Goal: Task Accomplishment & Management: Complete application form

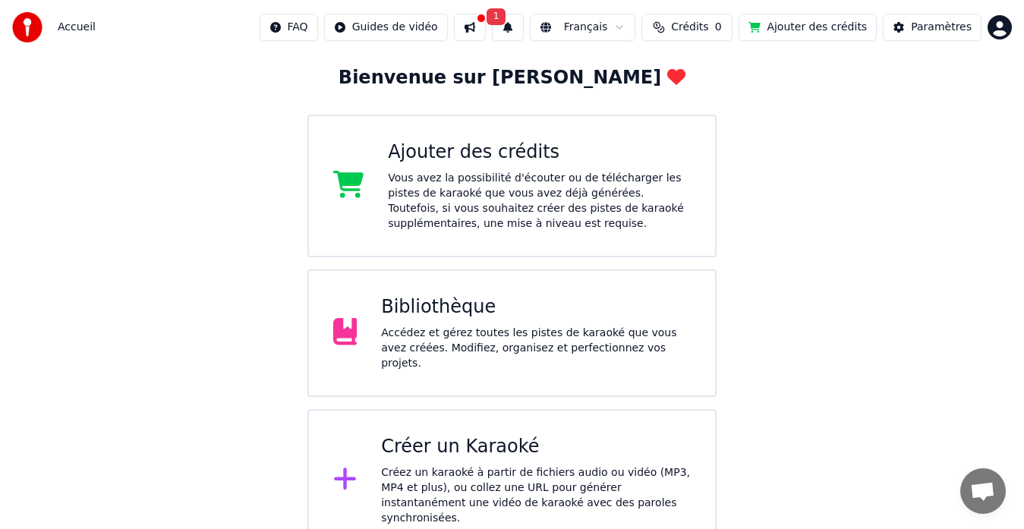
scroll to position [80, 0]
click at [443, 357] on div "Accédez et gérez toutes les pistes de karaoké que vous avez créées. Modifiez, o…" at bounding box center [536, 348] width 310 height 46
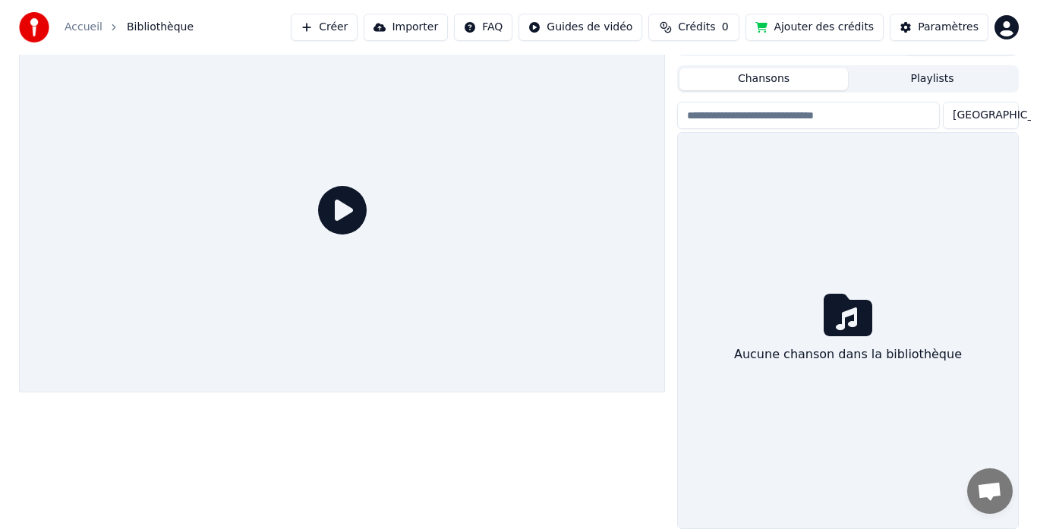
scroll to position [26, 0]
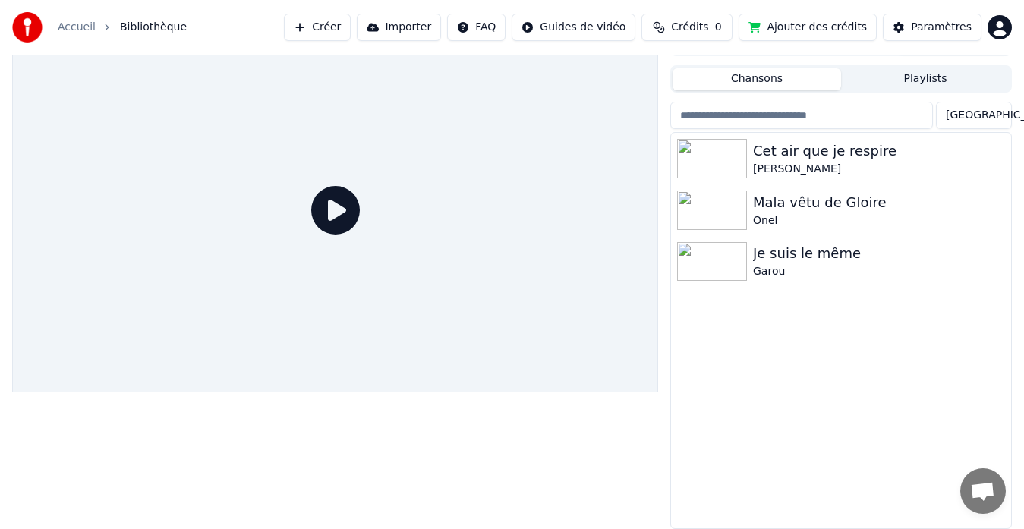
click at [76, 27] on link "Accueil" at bounding box center [77, 27] width 38 height 15
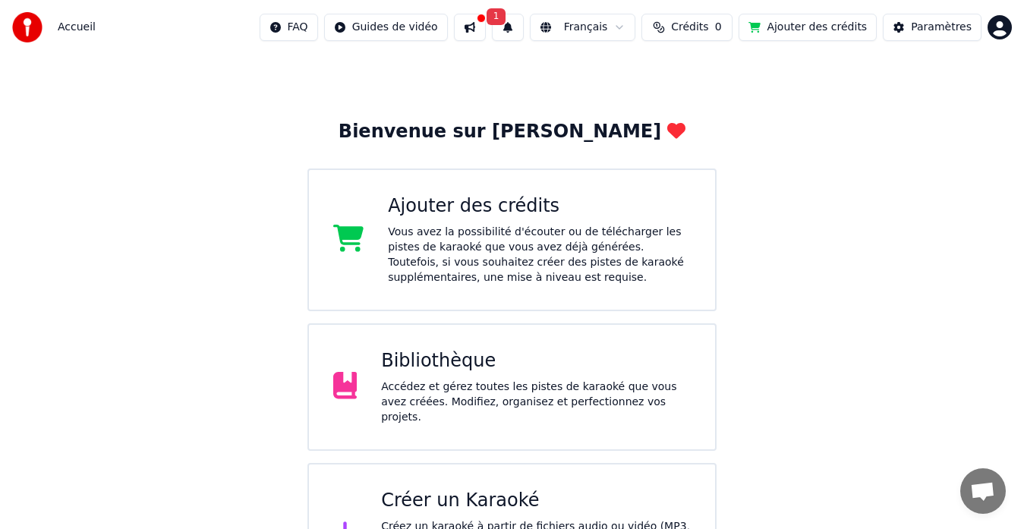
click at [496, 505] on div "Créer un Karaoké" at bounding box center [536, 501] width 310 height 24
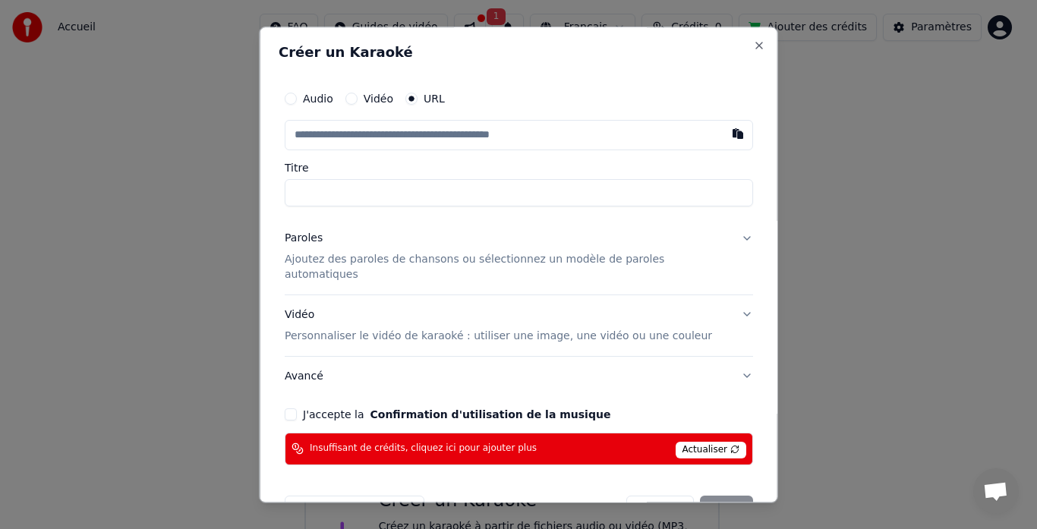
click at [320, 93] on label "Audio" at bounding box center [318, 98] width 30 height 11
click at [297, 93] on button "Audio" at bounding box center [291, 99] width 12 height 12
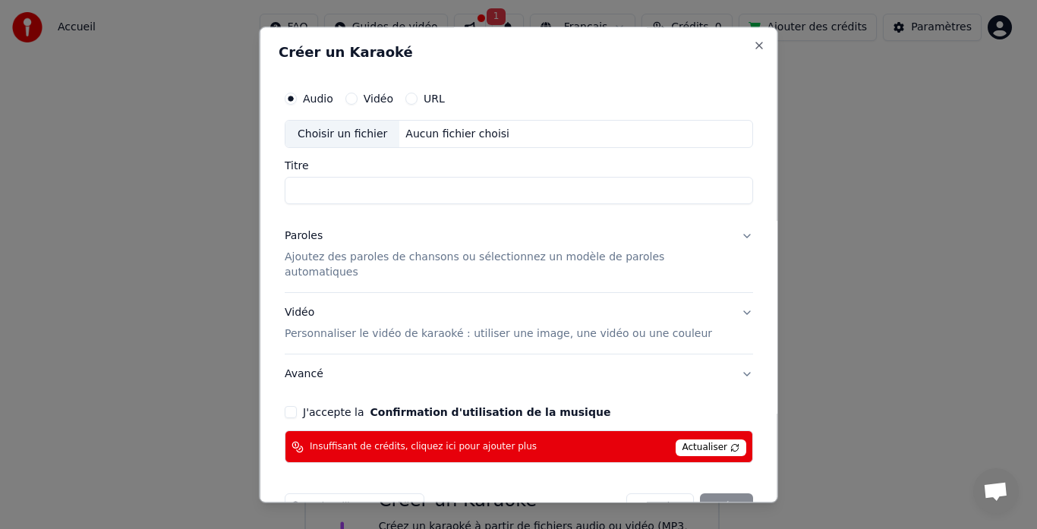
click at [317, 94] on label "Audio" at bounding box center [318, 98] width 30 height 11
click at [297, 94] on button "Audio" at bounding box center [291, 99] width 12 height 12
click at [297, 96] on button "Audio" at bounding box center [291, 99] width 12 height 12
click at [704, 494] on div "Annuler Créer" at bounding box center [689, 507] width 127 height 27
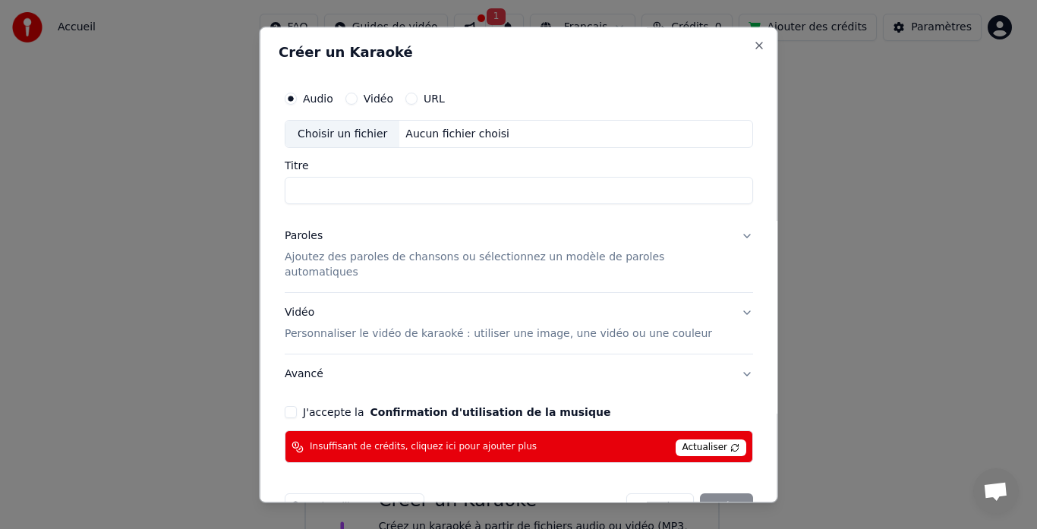
click at [357, 100] on button "Vidéo" at bounding box center [351, 99] width 12 height 12
click at [310, 96] on div "Audio" at bounding box center [309, 99] width 49 height 12
click at [293, 99] on div "Audio Vidéo URL Choisir un fichier Aucun fichier choisi Titre Paroles Ajoutez d…" at bounding box center [519, 273] width 480 height 392
click at [297, 99] on button "Audio" at bounding box center [291, 99] width 12 height 12
click at [342, 129] on div "Choisir un fichier" at bounding box center [342, 134] width 114 height 27
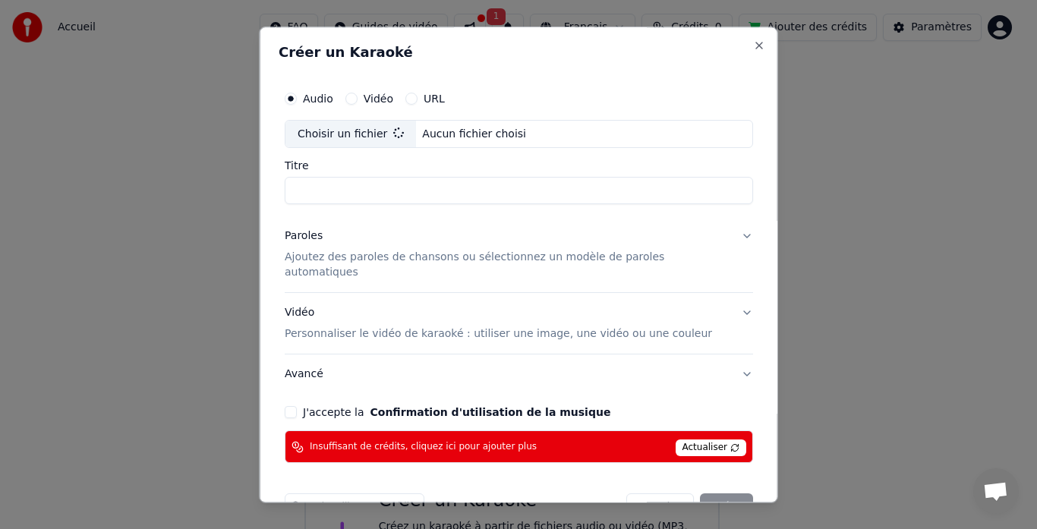
type input "**********"
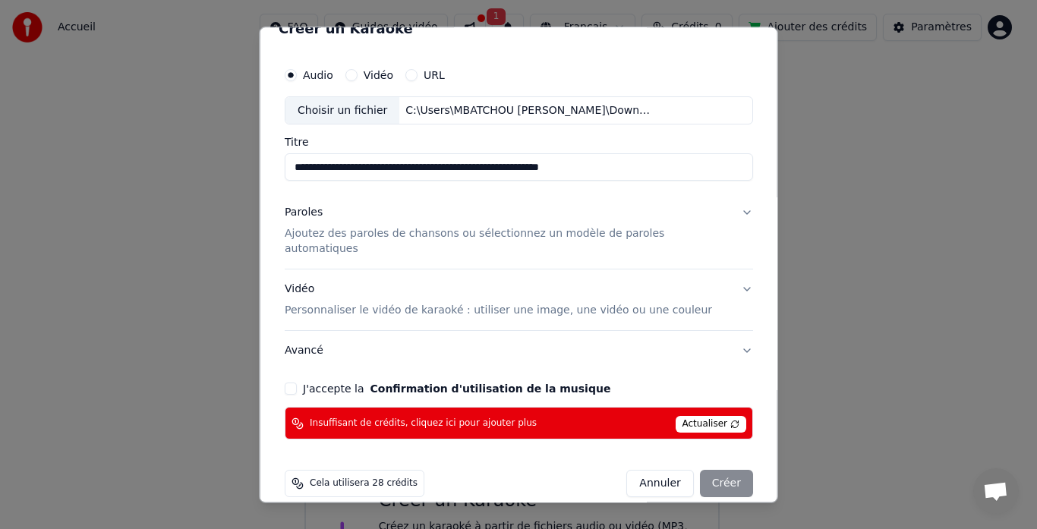
scroll to position [27, 0]
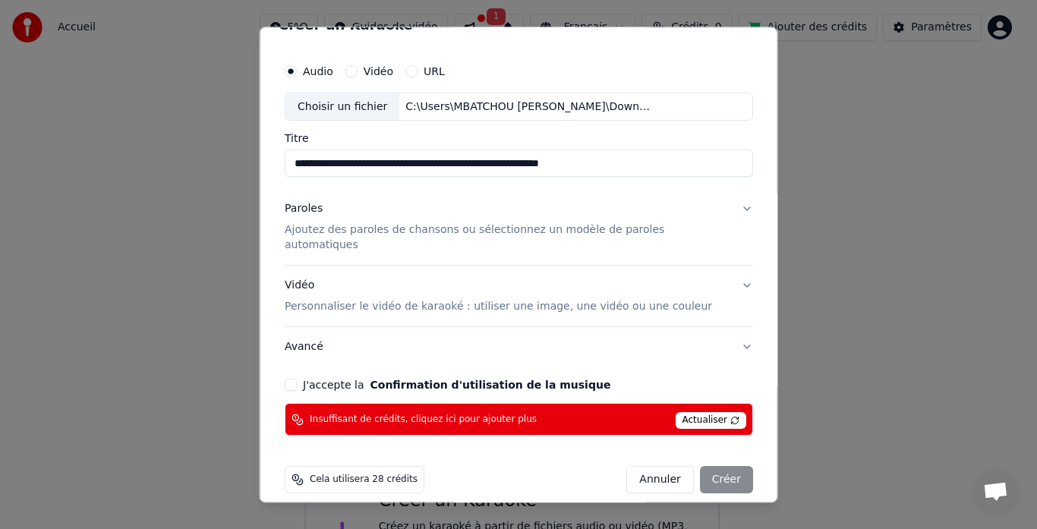
click at [612, 239] on button "Paroles Ajoutez des paroles de chansons ou sélectionnez un modèle de paroles au…" at bounding box center [519, 228] width 468 height 76
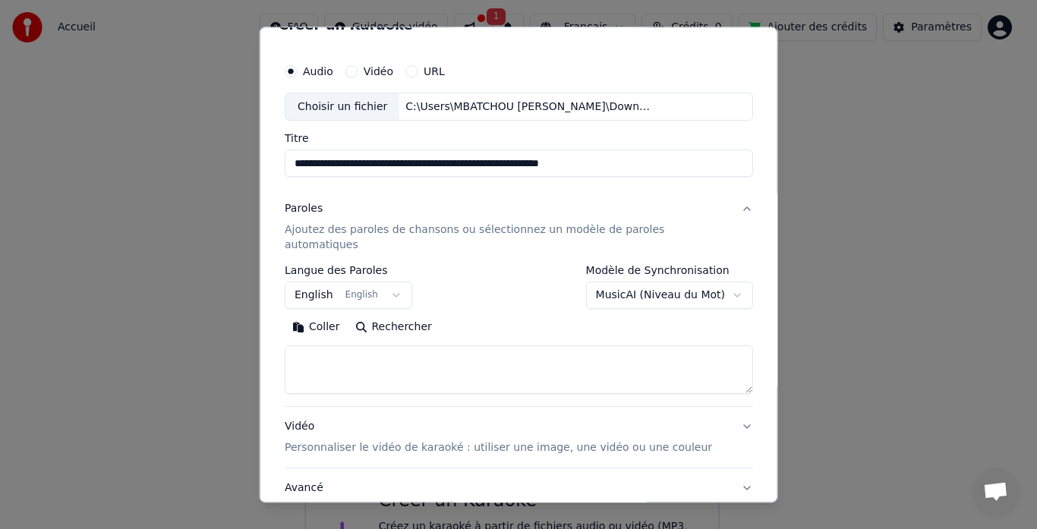
click at [390, 316] on button "Rechercher" at bounding box center [393, 328] width 92 height 24
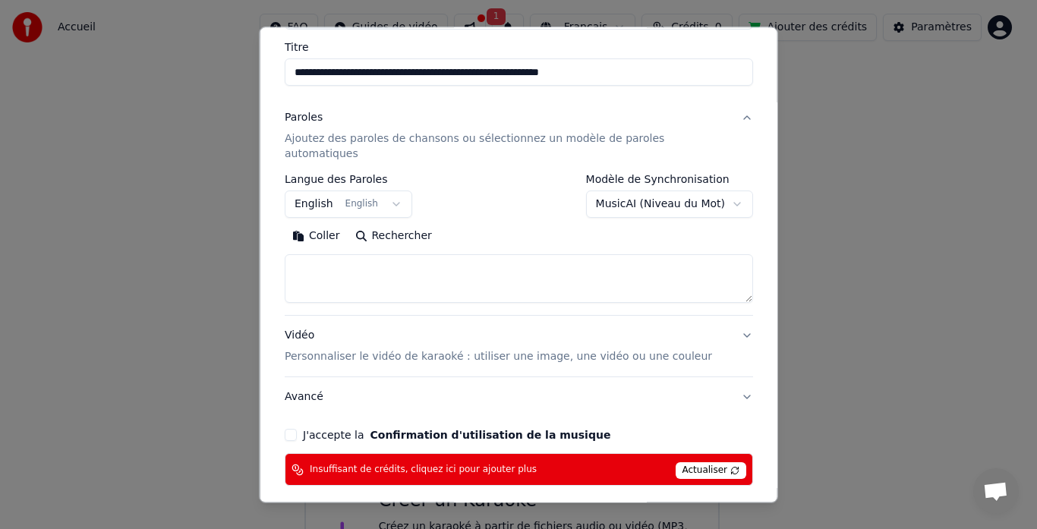
scroll to position [121, 0]
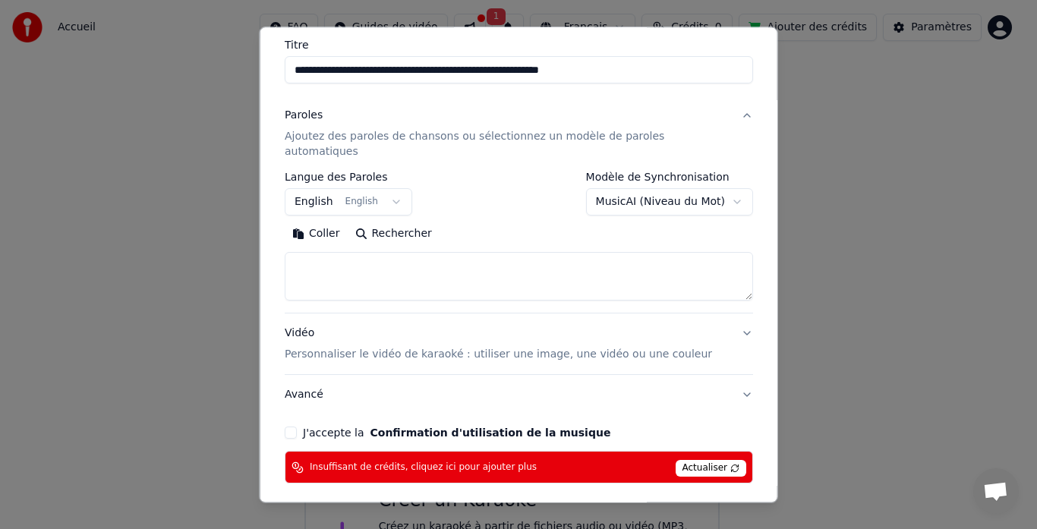
click at [699, 461] on span "Actualiser" at bounding box center [710, 469] width 71 height 17
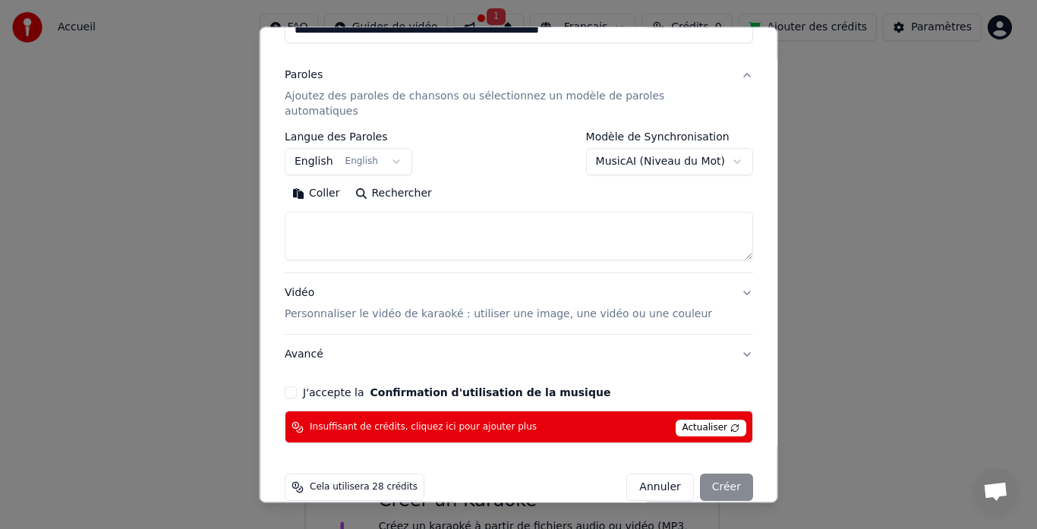
scroll to position [168, 0]
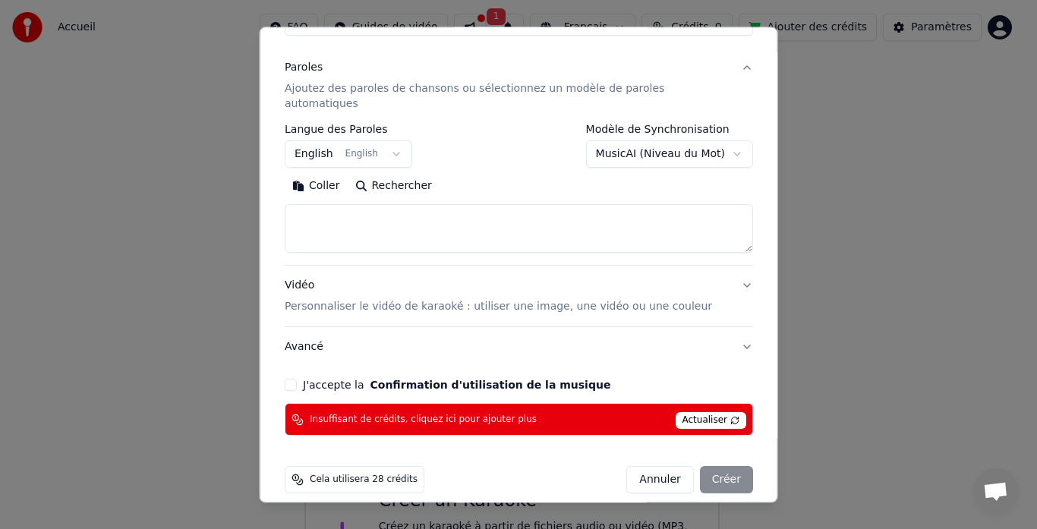
click at [297, 379] on button "J'accepte la Confirmation d'utilisation de la musique" at bounding box center [291, 385] width 12 height 12
click at [512, 225] on textarea at bounding box center [519, 229] width 468 height 49
paste textarea "**********"
type textarea "**********"
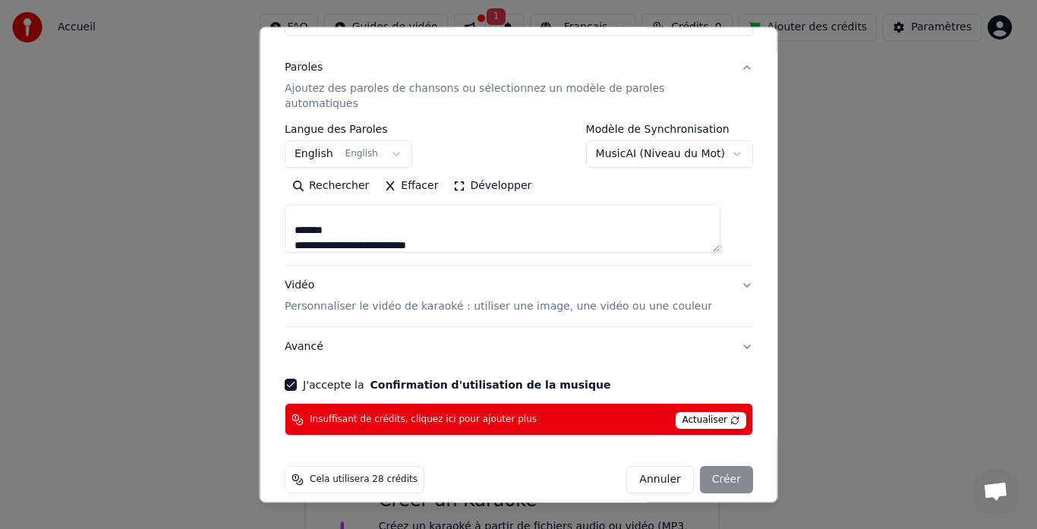
click at [395, 474] on span "Cela utilisera 28 crédits" at bounding box center [364, 480] width 108 height 12
click at [728, 467] on div "Annuler Créer" at bounding box center [689, 480] width 127 height 27
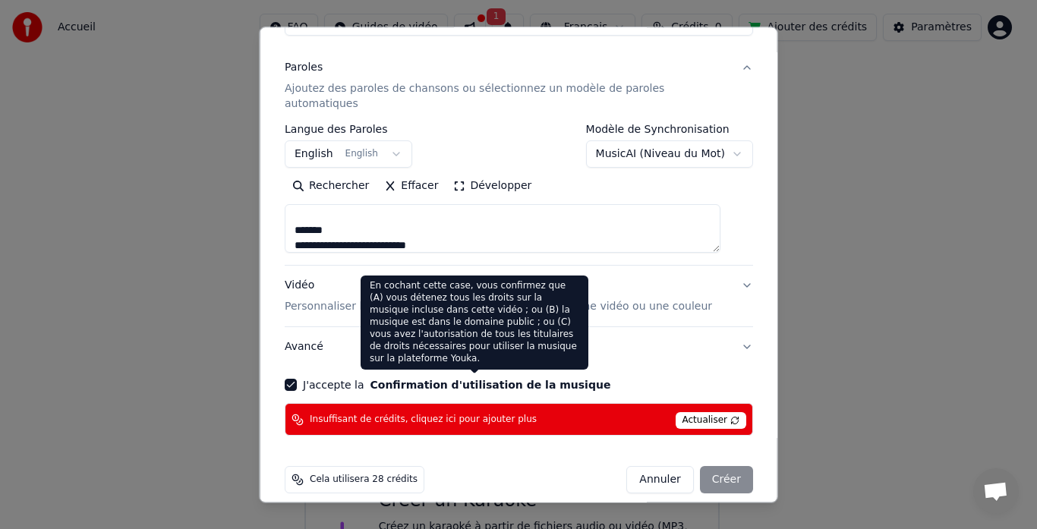
click at [454, 380] on button "Confirmation d'utilisation de la musique" at bounding box center [490, 385] width 241 height 11
click at [485, 380] on button "Confirmation d'utilisation de la musique" at bounding box center [490, 385] width 241 height 11
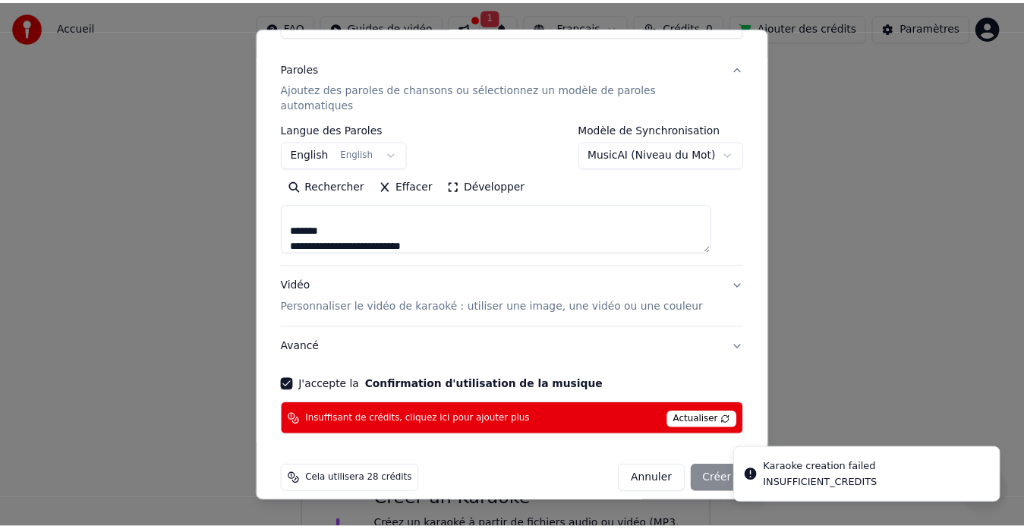
scroll to position [0, 0]
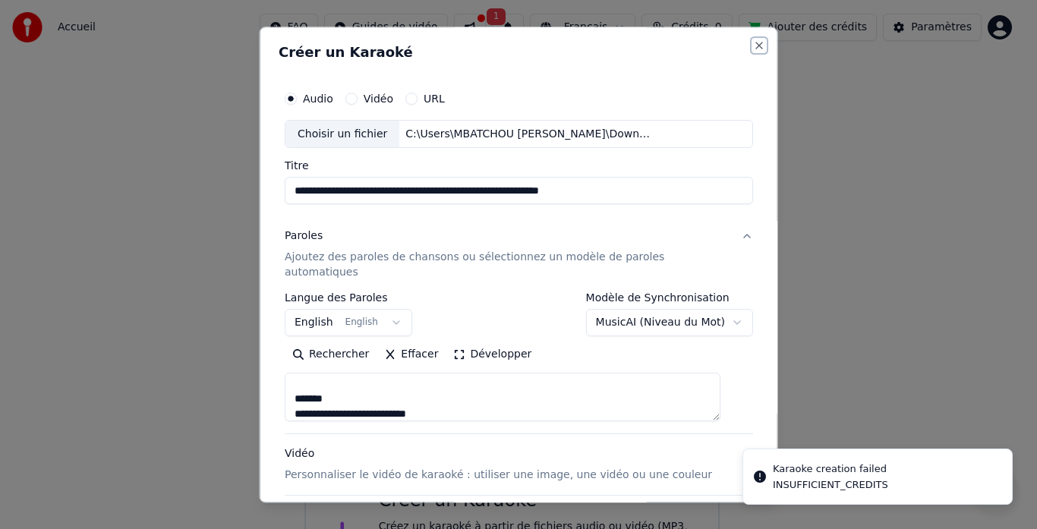
click at [753, 46] on button "Close" at bounding box center [759, 45] width 12 height 12
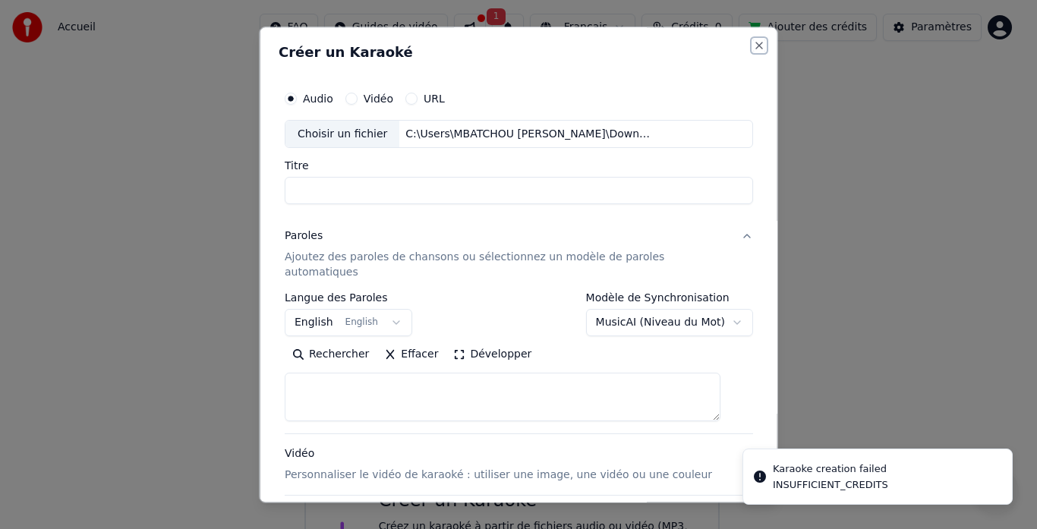
select select
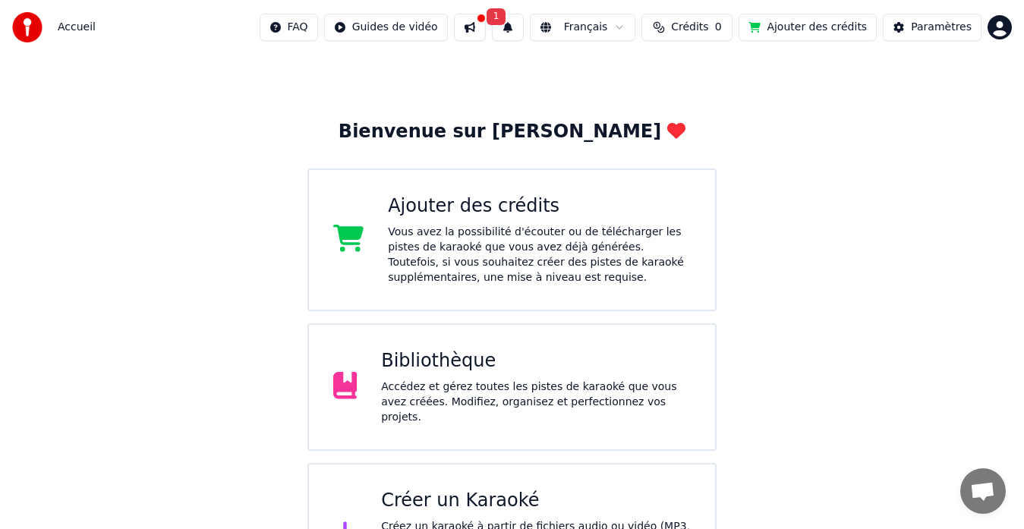
click at [984, 30] on div "FAQ Guides de vidéo 1 Français Crédits 0 Ajouter des crédits Paramètres" at bounding box center [636, 27] width 752 height 27
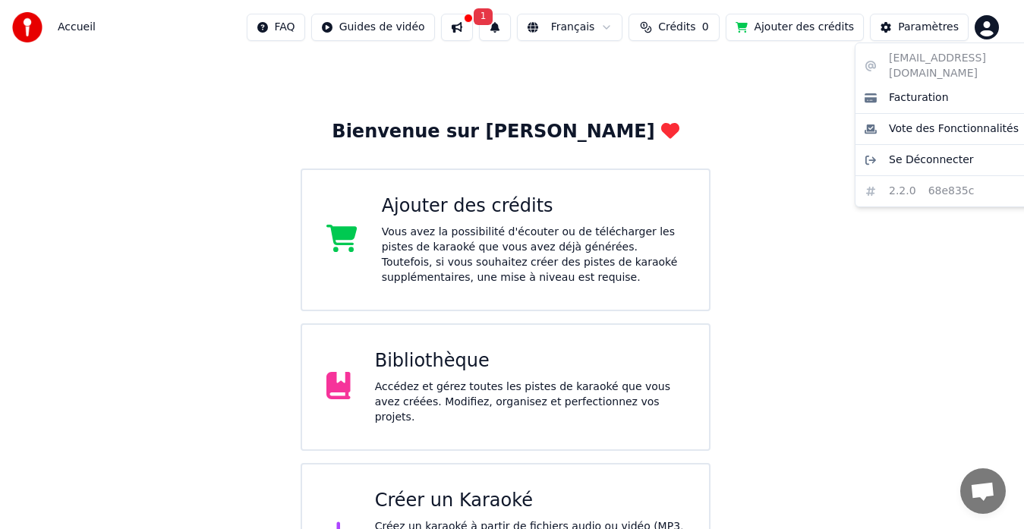
click at [998, 19] on html "Accueil FAQ Guides de vidéo 1 Français Crédits 0 Ajouter des crédits Paramètres…" at bounding box center [512, 289] width 1024 height 631
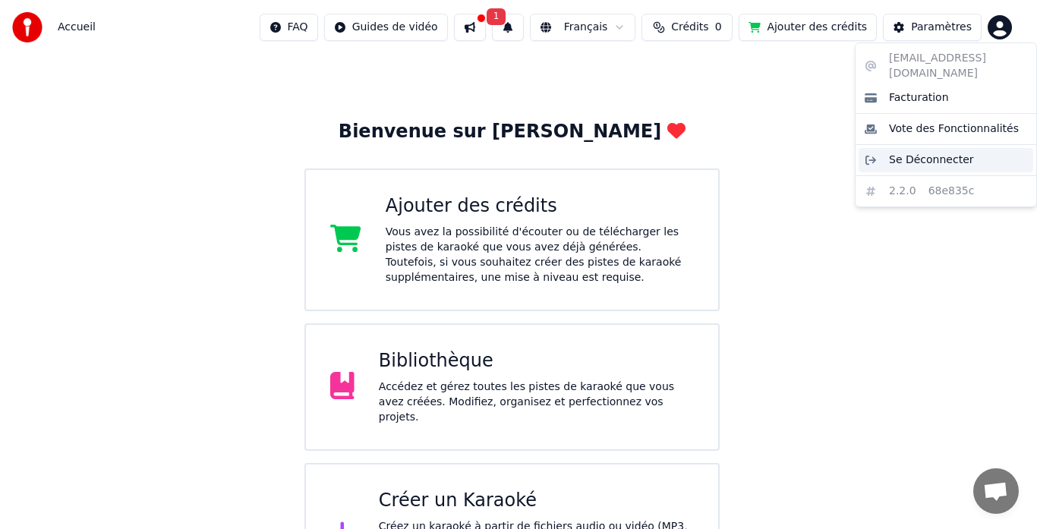
click at [920, 153] on span "Se Déconnecter" at bounding box center [931, 160] width 85 height 15
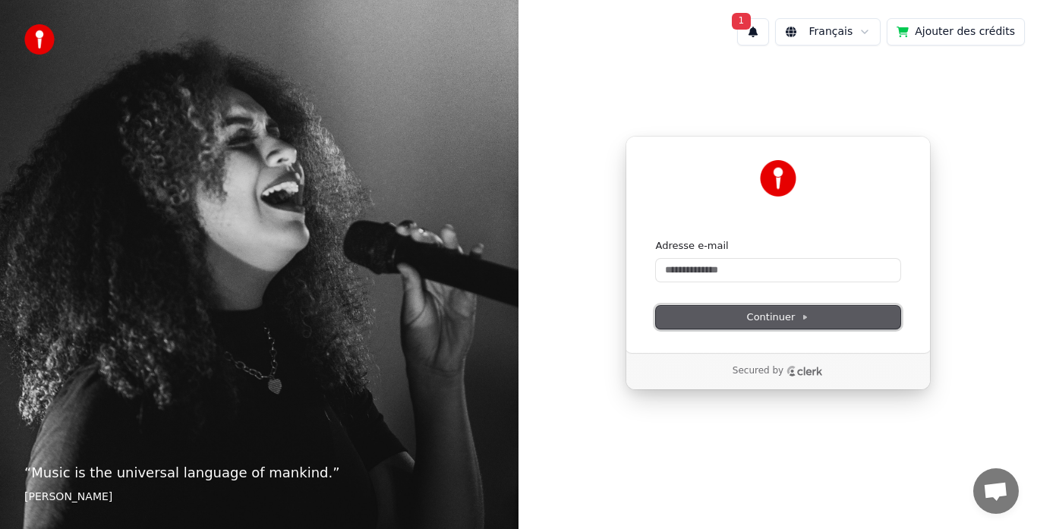
click at [754, 326] on button "Continuer" at bounding box center [778, 317] width 244 height 23
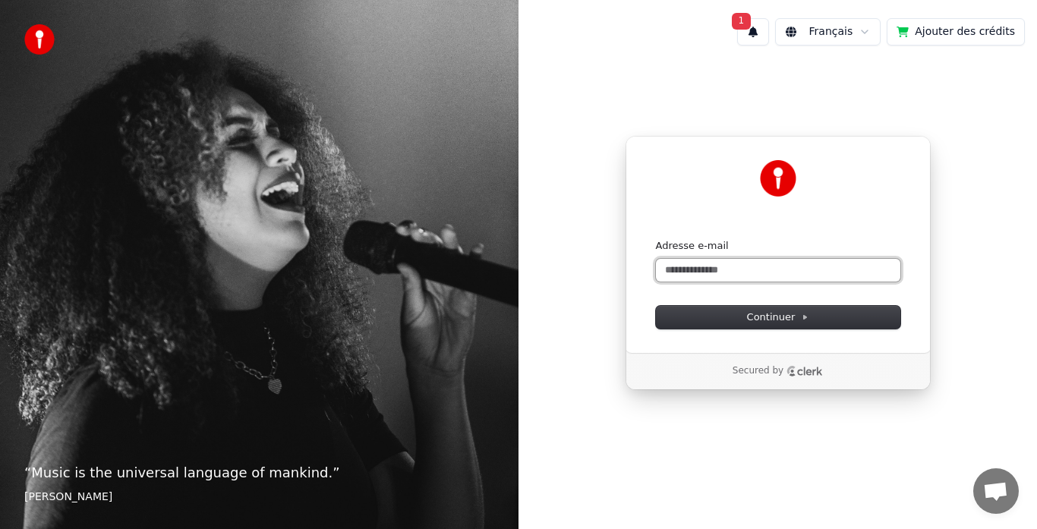
click at [746, 280] on input "Adresse e-mail" at bounding box center [778, 270] width 244 height 23
type input "*"
click at [694, 279] on input "Adresse e-mail" at bounding box center [778, 270] width 244 height 23
paste input "**********"
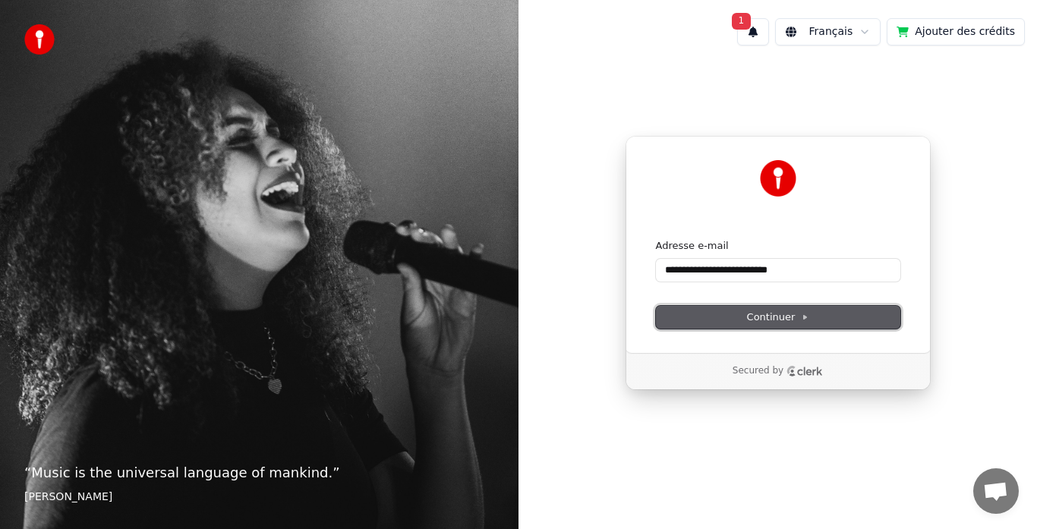
click at [736, 319] on button "Continuer" at bounding box center [778, 317] width 244 height 23
type input "**********"
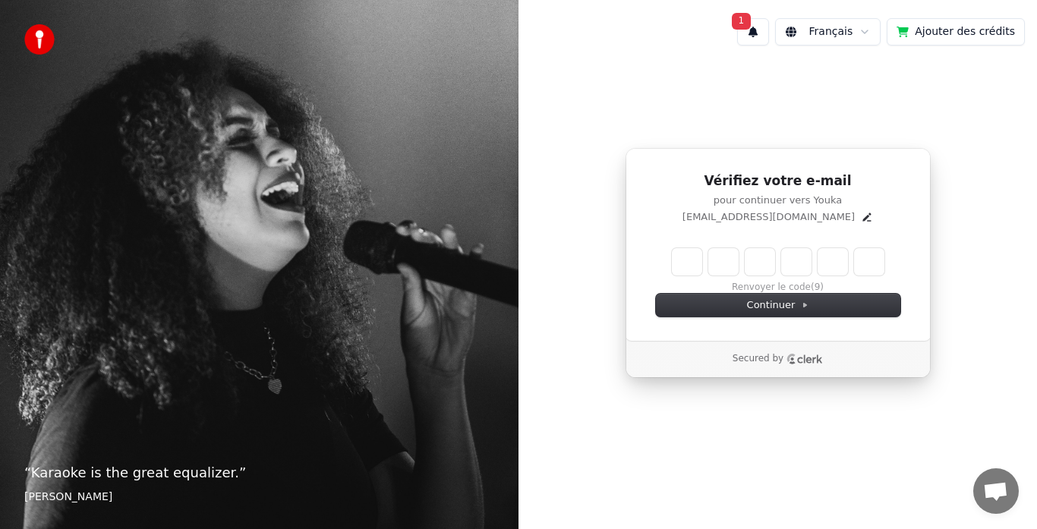
click at [689, 259] on input "Enter verification code" at bounding box center [778, 261] width 212 height 27
paste input "******"
type input "******"
